Goal: Use online tool/utility: Utilize a website feature to perform a specific function

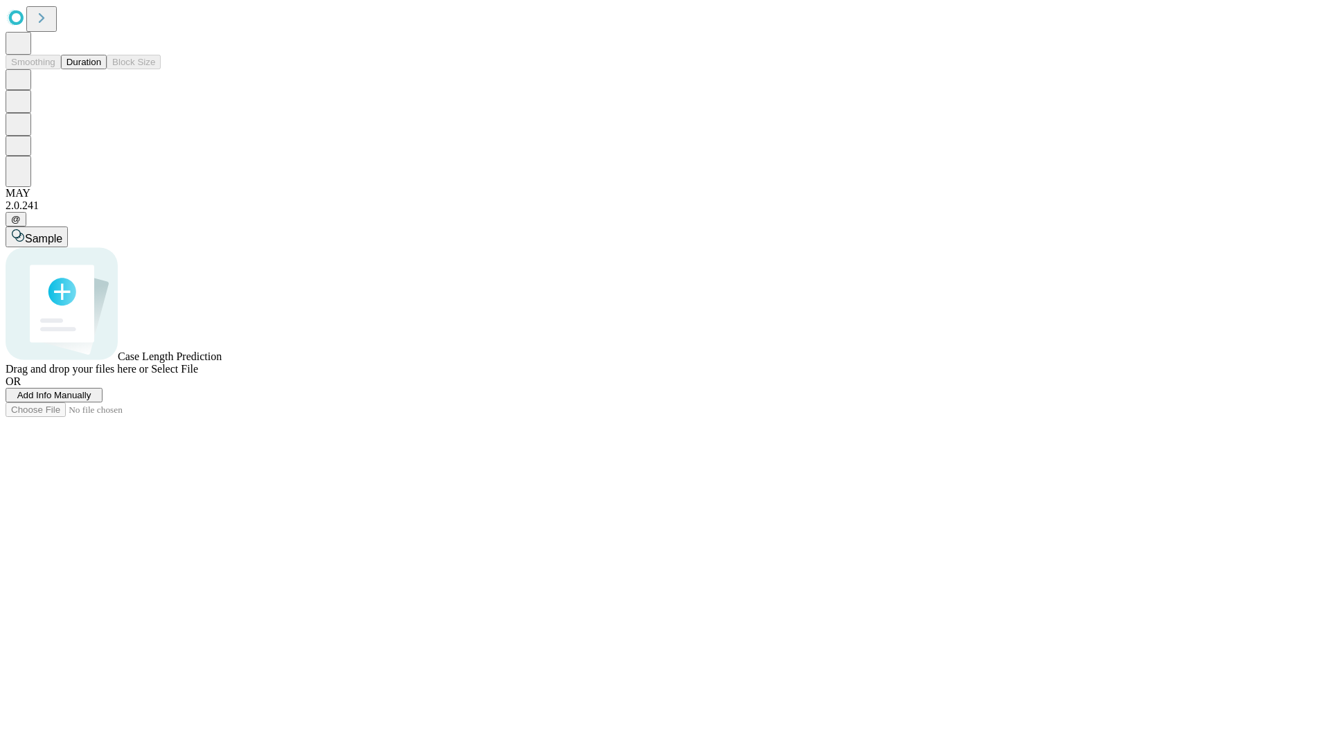
click at [101, 69] on button "Duration" at bounding box center [84, 62] width 46 height 15
click at [91, 400] on span "Add Info Manually" at bounding box center [54, 395] width 74 height 10
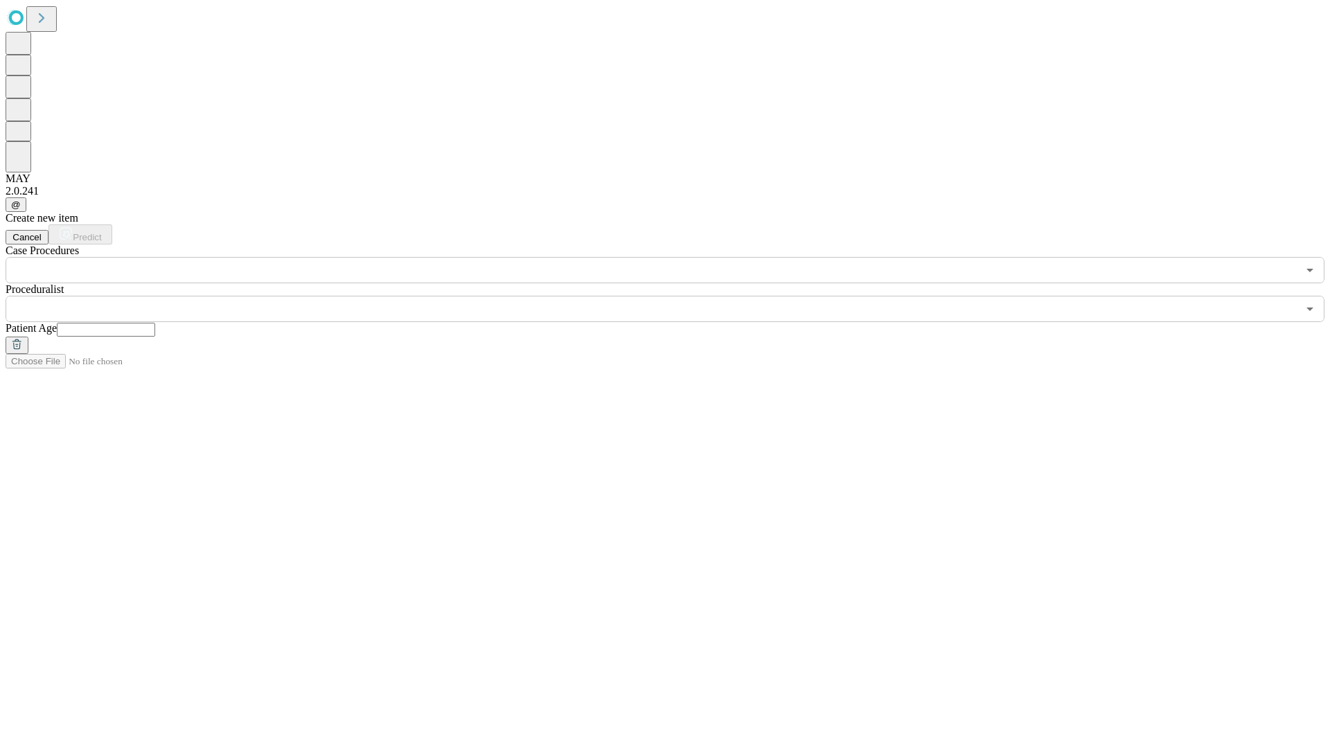
click at [155, 323] on input "text" at bounding box center [106, 330] width 98 height 14
type input "**"
click at [675, 296] on input "text" at bounding box center [652, 309] width 1292 height 26
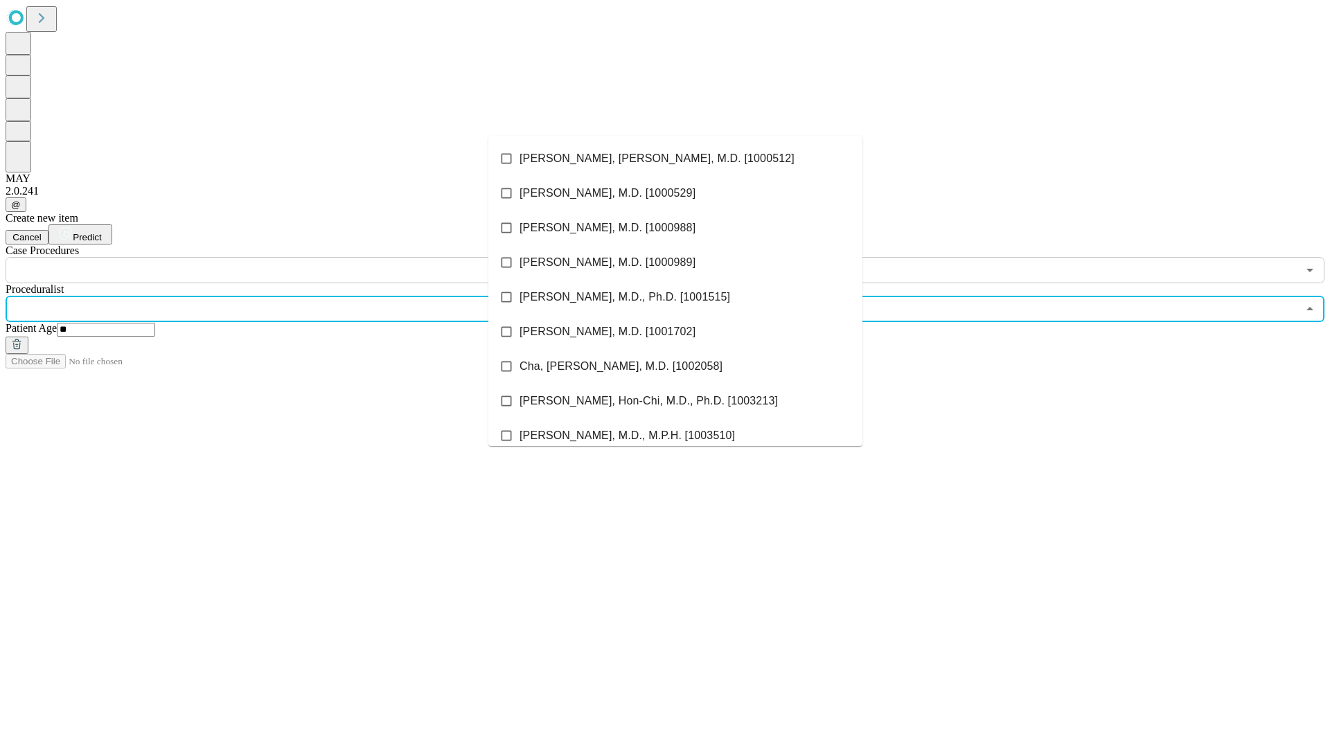
click at [675, 159] on li "[PERSON_NAME], [PERSON_NAME], M.D. [1000512]" at bounding box center [675, 158] width 374 height 35
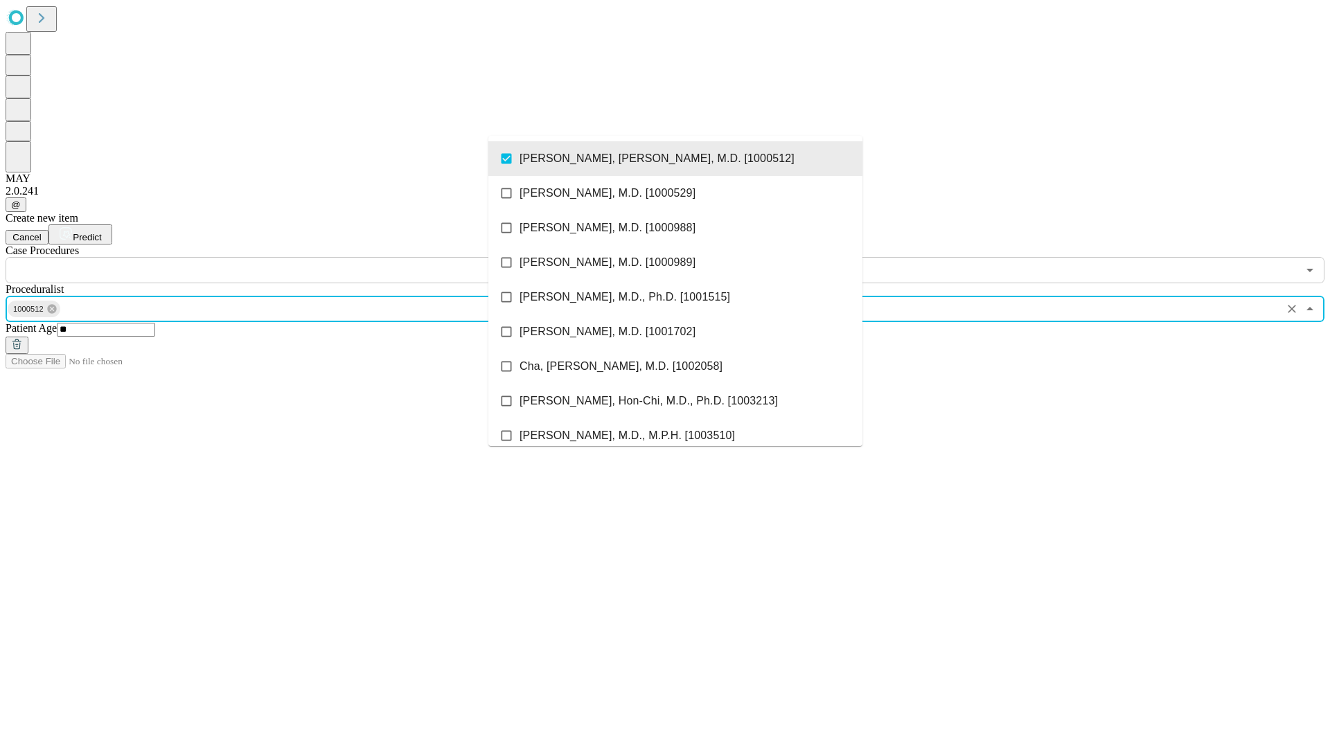
click at [291, 257] on input "text" at bounding box center [652, 270] width 1292 height 26
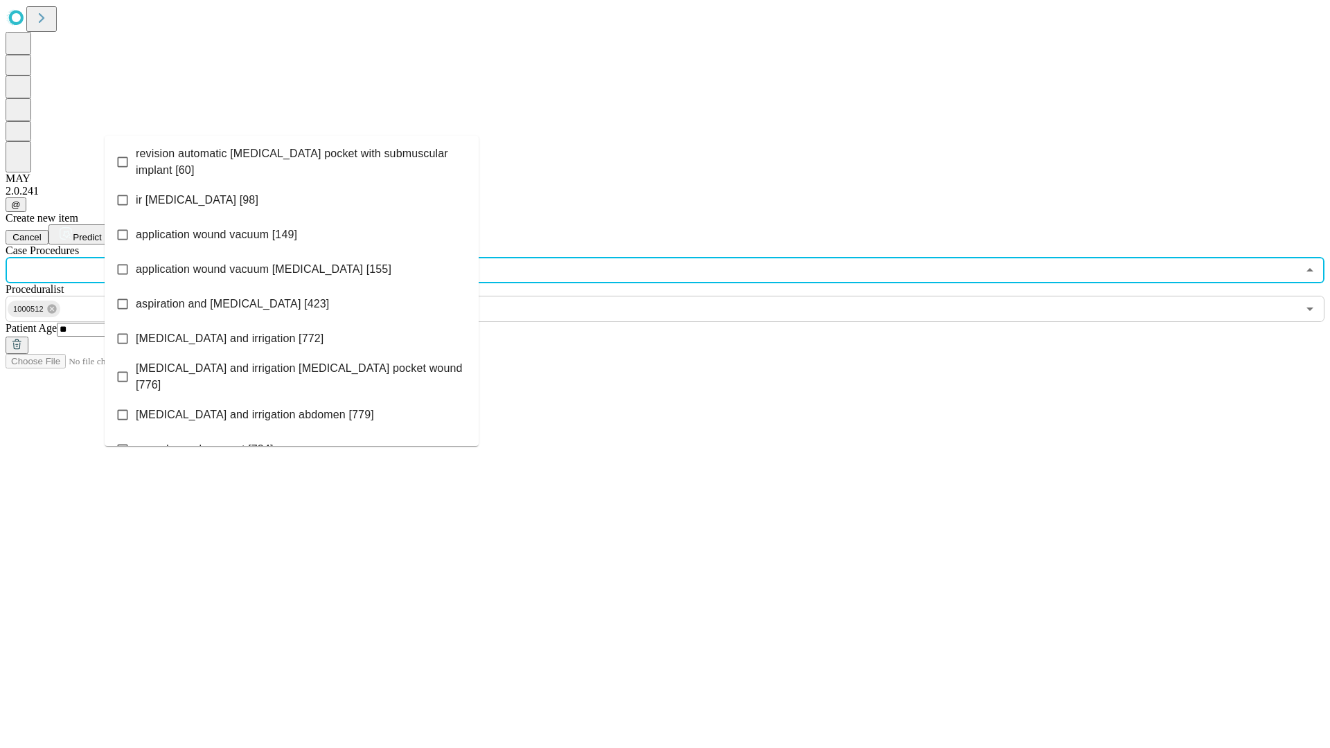
click at [292, 159] on span "revision automatic [MEDICAL_DATA] pocket with submuscular implant [60]" at bounding box center [302, 161] width 332 height 33
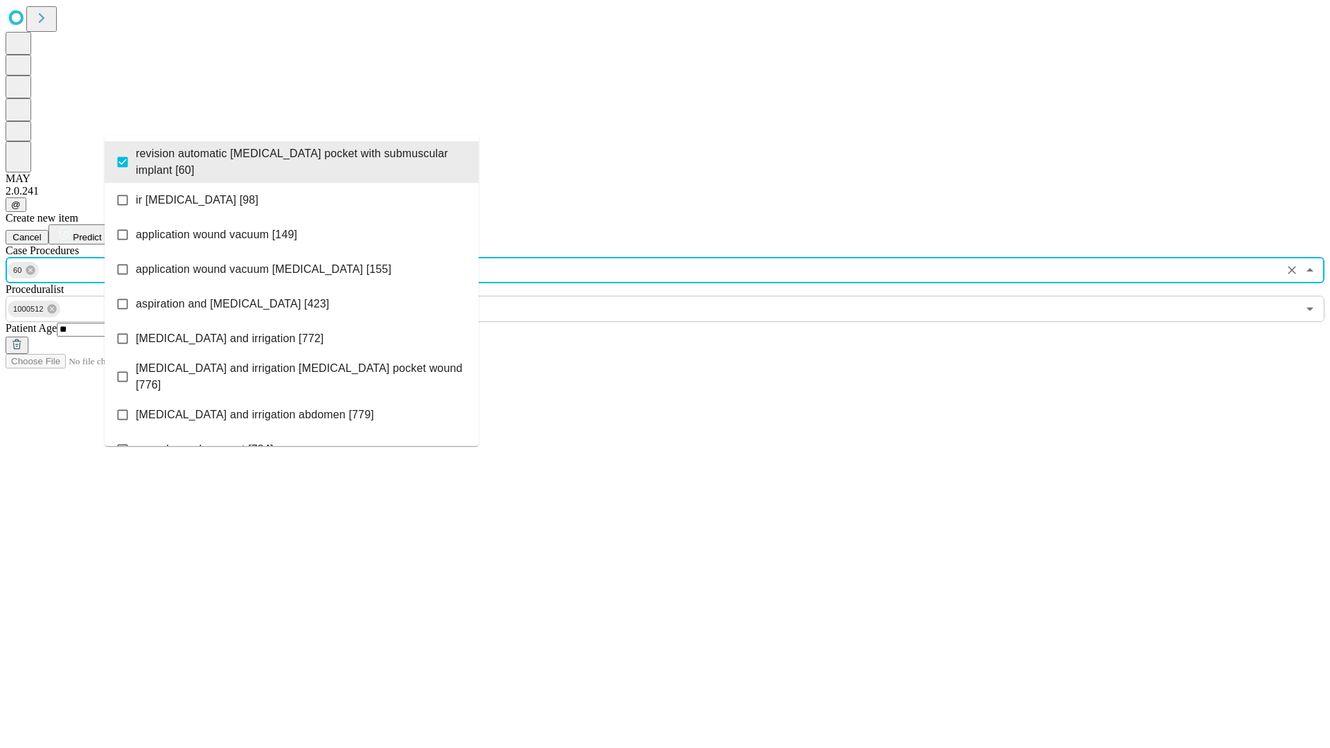
click at [101, 232] on span "Predict" at bounding box center [87, 237] width 28 height 10
